Goal: Task Accomplishment & Management: Manage account settings

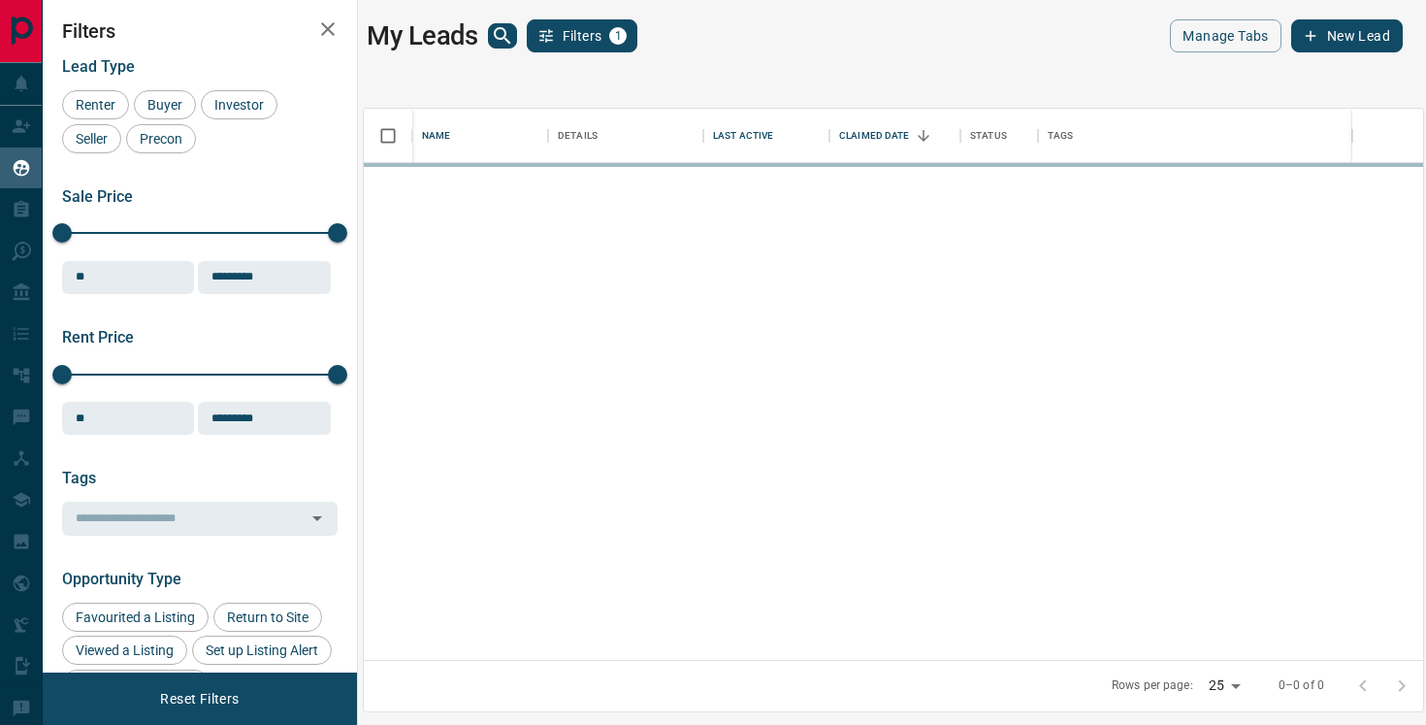
scroll to position [551, 1059]
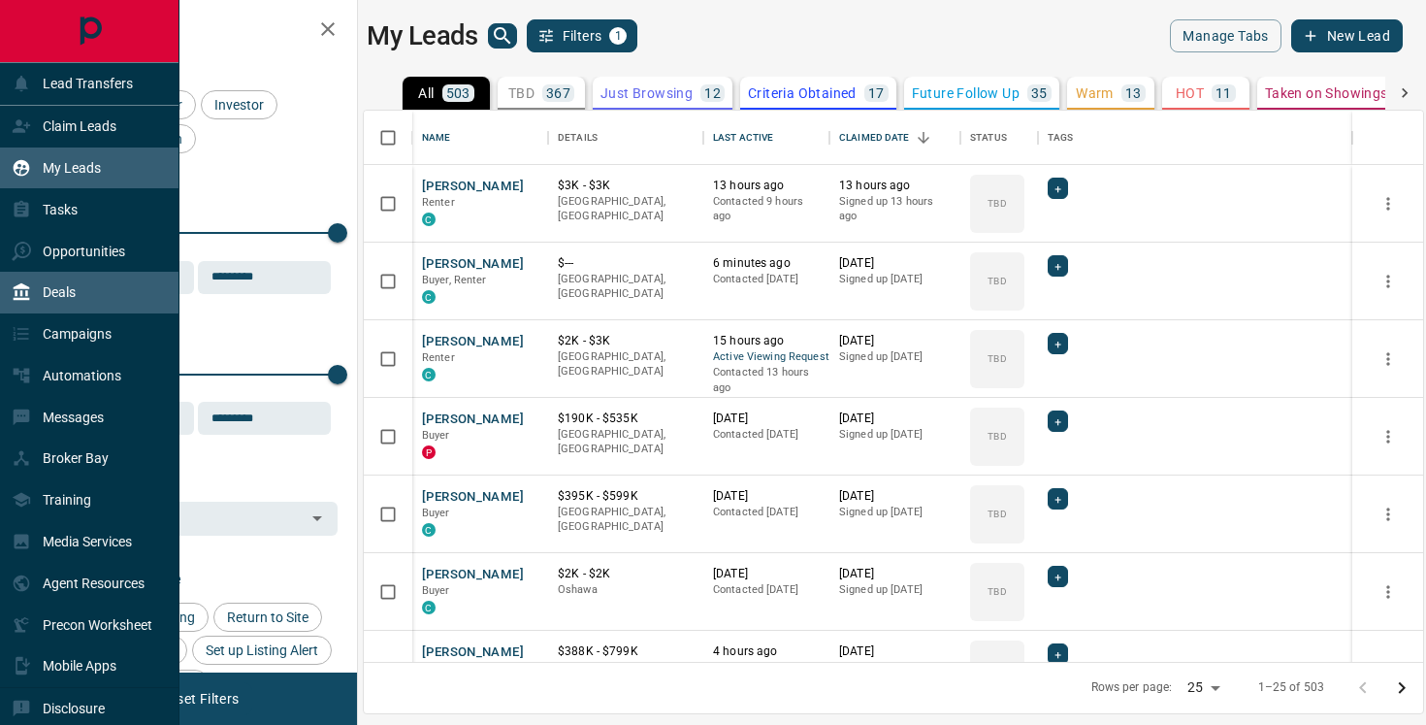
click at [116, 291] on div "Deals" at bounding box center [89, 293] width 179 height 42
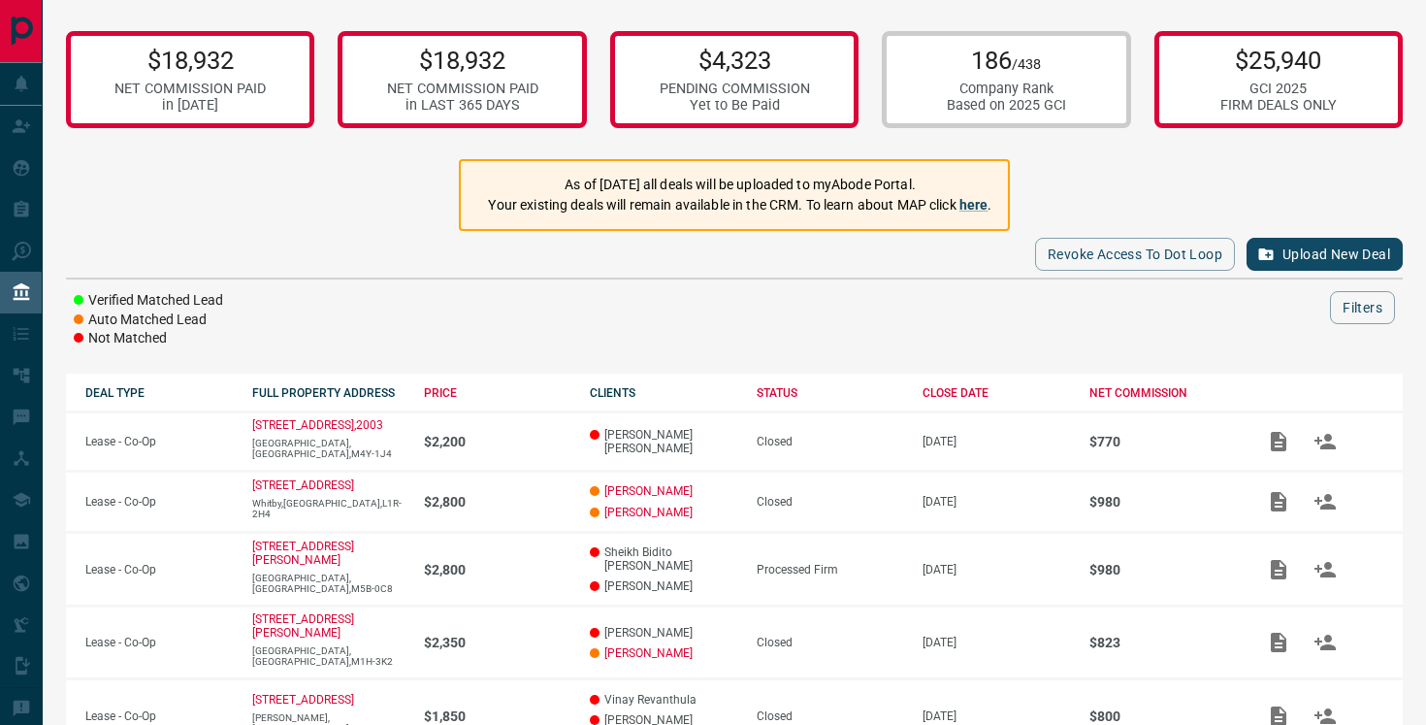
click at [475, 285] on div "Revoke Access to Dot Loop Upload New Deal Verified Matched Lead Auto Matched Le…" at bounding box center [734, 289] width 1337 height 117
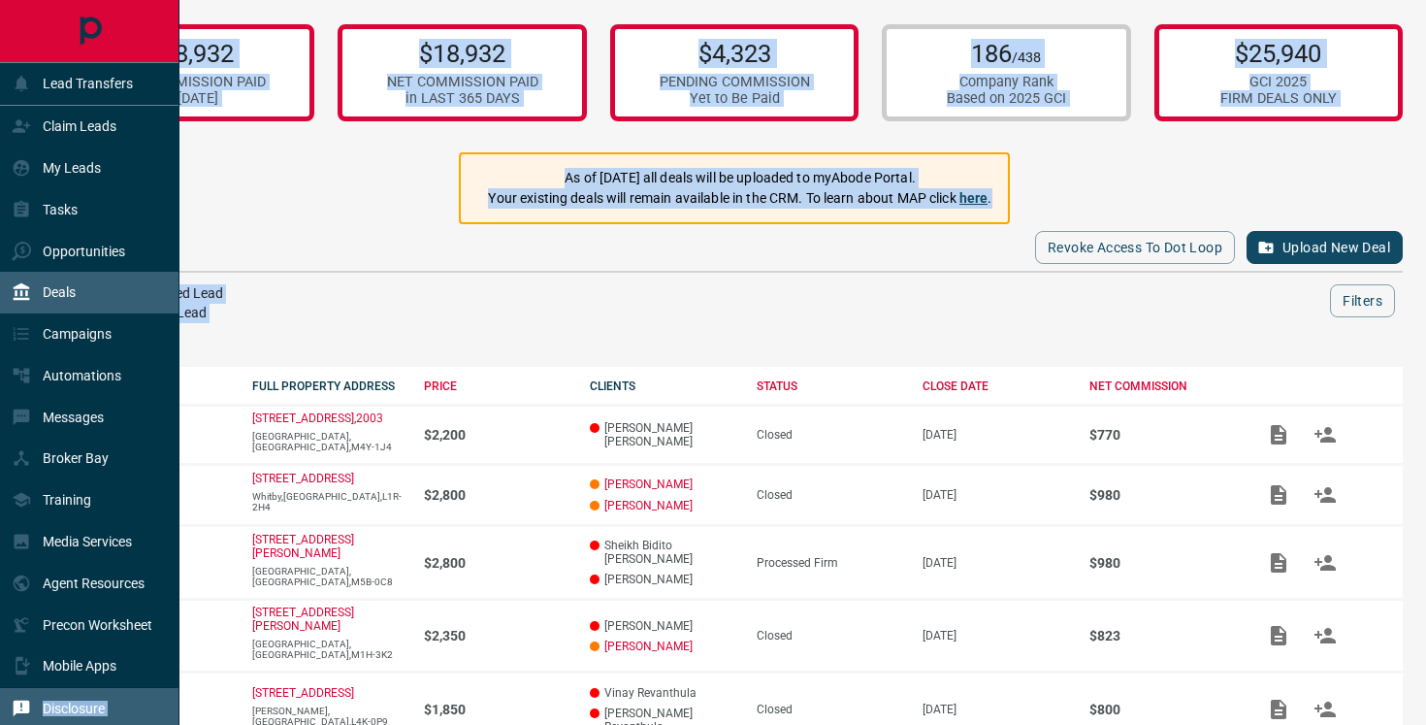
drag, startPoint x: 475, startPoint y: 285, endPoint x: 0, endPoint y: 715, distance: 640.8
click at [0, 715] on div "Lead Transfers Claim Leads My Leads Tasks Opportunities Deals Campaigns Automat…" at bounding box center [713, 589] width 1426 height 1193
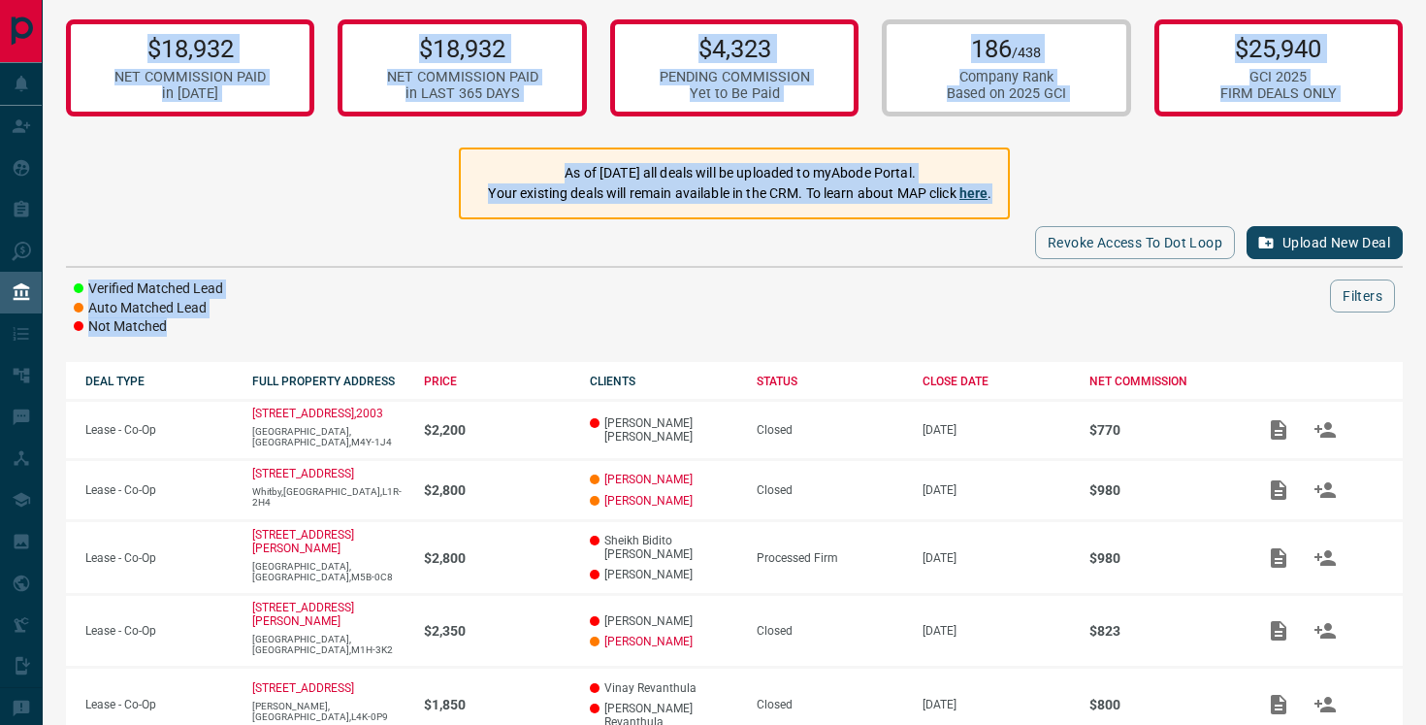
click at [885, 272] on div "Revoke Access to Dot Loop Upload New Deal Verified Matched Lead Auto Matched Le…" at bounding box center [734, 277] width 1337 height 117
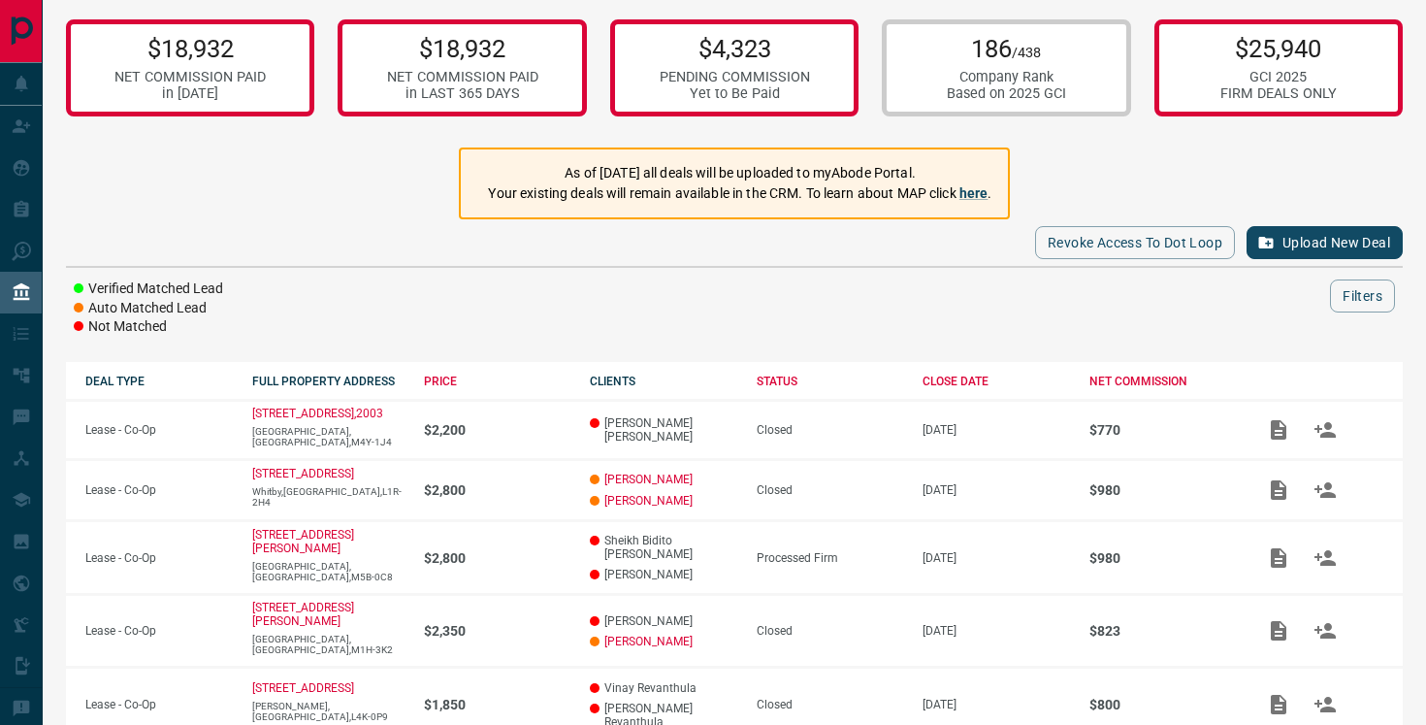
scroll to position [0, 0]
